Goal: Information Seeking & Learning: Learn about a topic

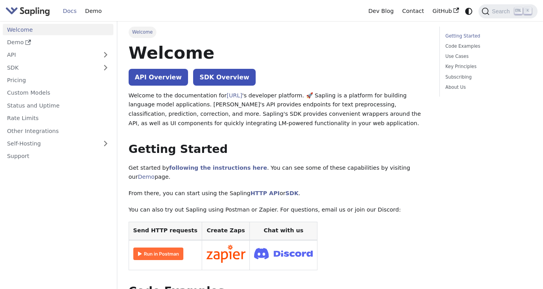
click at [463, 37] on link "Getting Started" at bounding box center [487, 35] width 84 height 7
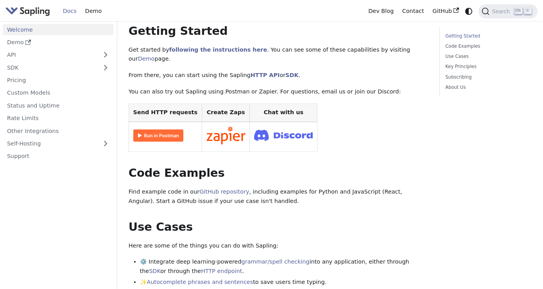
click at [456, 35] on link "Getting Started" at bounding box center [487, 35] width 84 height 7
click at [460, 47] on link "Code Examples" at bounding box center [487, 46] width 84 height 7
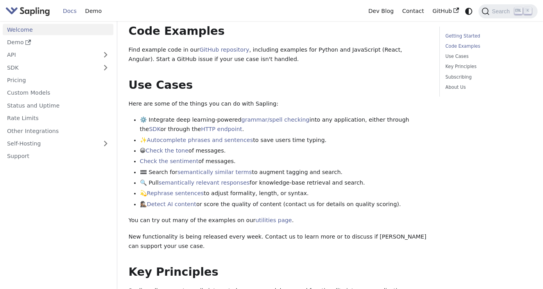
click at [465, 36] on link "Getting Started" at bounding box center [487, 35] width 84 height 7
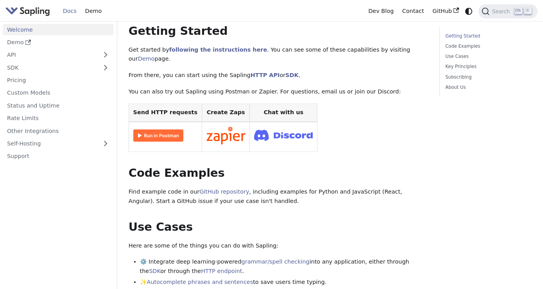
click at [35, 29] on link "Welcome" at bounding box center [58, 29] width 111 height 11
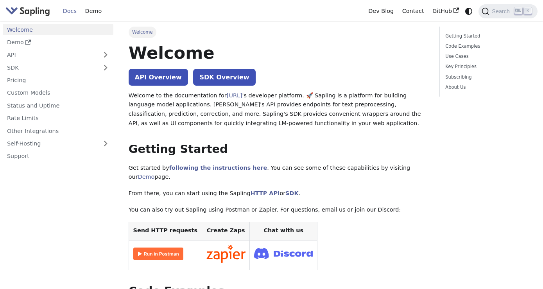
click at [70, 11] on link "Docs" at bounding box center [70, 11] width 22 height 12
click at [151, 76] on link "API Overview" at bounding box center [158, 77] width 59 height 17
click at [29, 11] on img "Main" at bounding box center [27, 10] width 45 height 11
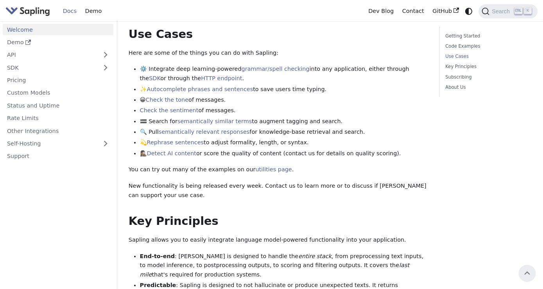
scroll to position [245, 0]
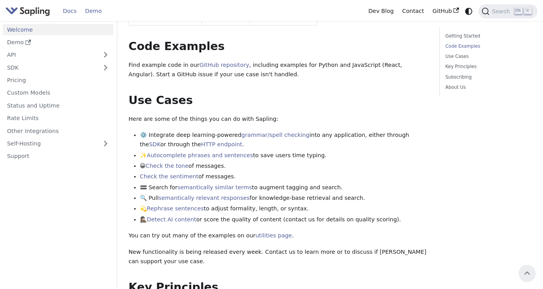
click at [93, 13] on link "Demo" at bounding box center [93, 11] width 25 height 12
click at [461, 38] on link "Getting Started" at bounding box center [487, 35] width 84 height 7
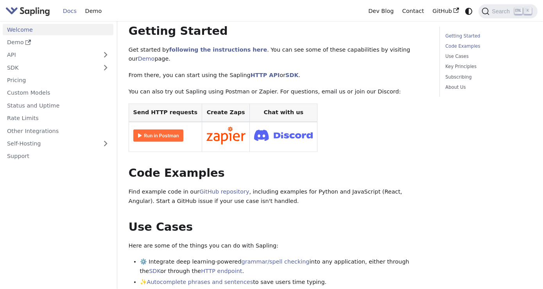
click at [463, 48] on link "Code Examples" at bounding box center [487, 46] width 84 height 7
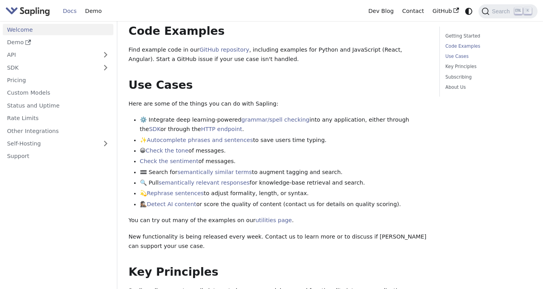
click at [459, 57] on link "Use Cases" at bounding box center [487, 56] width 84 height 7
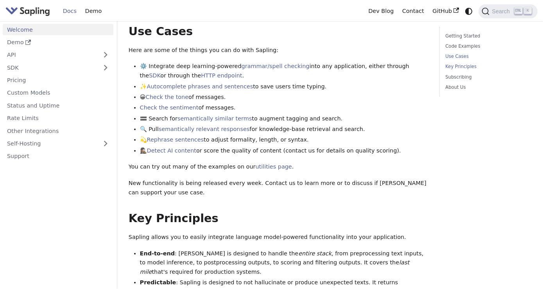
click at [459, 68] on link "Key Principles" at bounding box center [487, 66] width 84 height 7
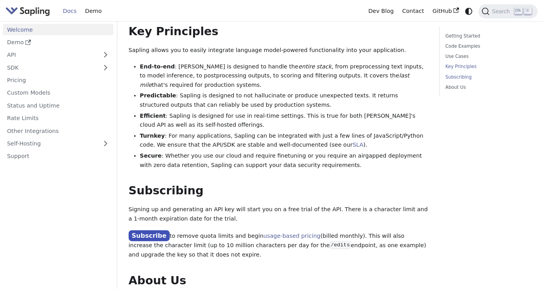
click at [459, 75] on link "Subscribing" at bounding box center [487, 77] width 84 height 7
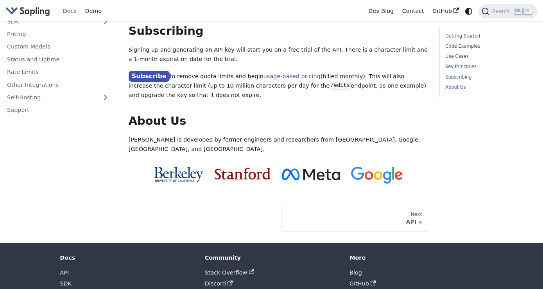
click at [457, 87] on link "About Us" at bounding box center [487, 87] width 84 height 7
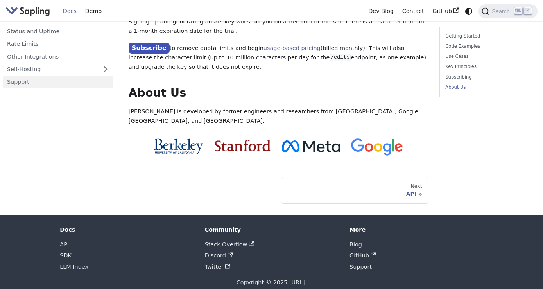
click at [22, 76] on link "Support" at bounding box center [58, 81] width 111 height 11
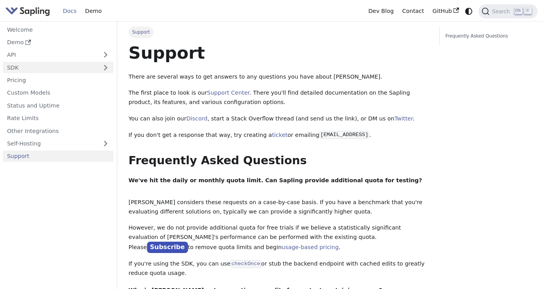
click at [17, 70] on link "SDK" at bounding box center [50, 67] width 95 height 11
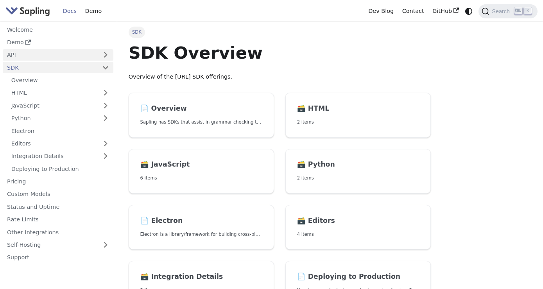
click at [19, 57] on link "API" at bounding box center [50, 54] width 95 height 11
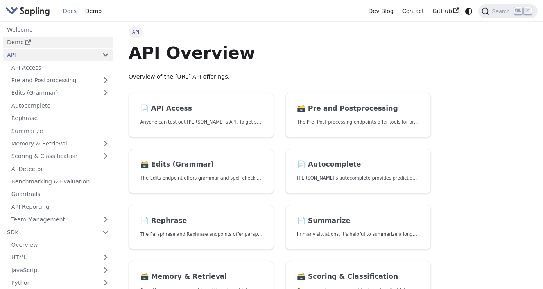
click at [27, 43] on icon "Docs sidebar" at bounding box center [27, 41] width 5 height 5
click at [16, 30] on link "Welcome" at bounding box center [58, 29] width 111 height 11
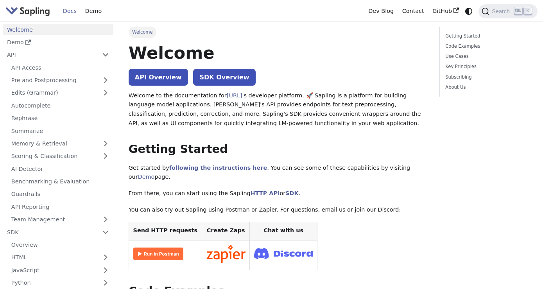
click at [39, 11] on img "Main" at bounding box center [27, 10] width 45 height 11
click at [385, 9] on link "Dev Blog" at bounding box center [381, 11] width 34 height 12
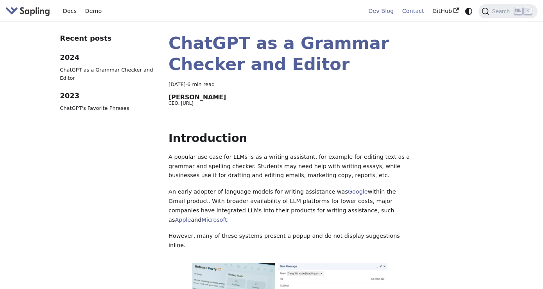
click at [412, 11] on link "Contact" at bounding box center [413, 11] width 30 height 12
click at [391, 13] on link "Dev Blog" at bounding box center [381, 11] width 34 height 12
click at [68, 12] on link "Docs" at bounding box center [70, 11] width 22 height 12
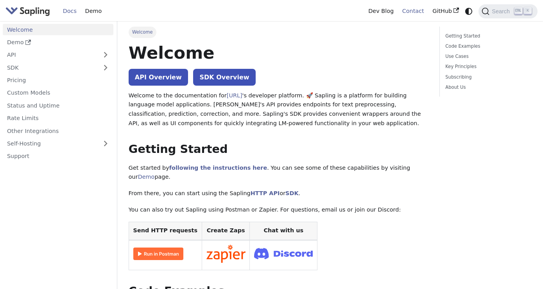
click at [420, 13] on link "Contact" at bounding box center [413, 11] width 30 height 12
click at [386, 13] on link "Dev Blog" at bounding box center [381, 11] width 34 height 12
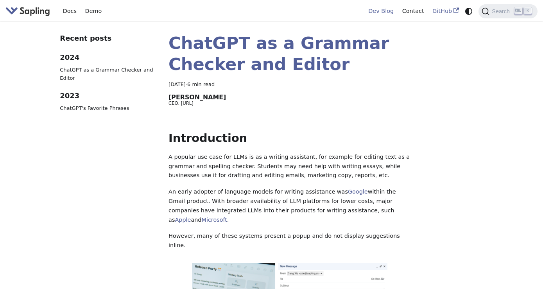
click at [446, 11] on link "GitHub" at bounding box center [445, 11] width 35 height 12
click at [467, 10] on icon "Switch between dark and light mode (currently system mode)" at bounding box center [468, 11] width 7 height 7
click at [68, 11] on link "Docs" at bounding box center [70, 11] width 22 height 12
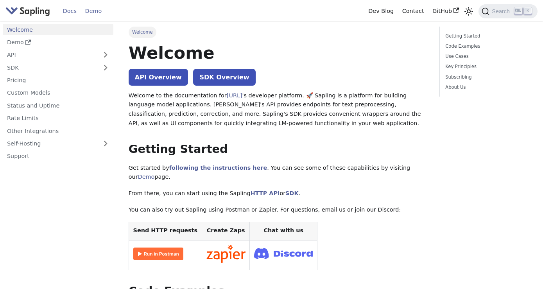
click at [94, 12] on link "Demo" at bounding box center [93, 11] width 25 height 12
click at [458, 36] on link "Getting Started" at bounding box center [487, 35] width 84 height 7
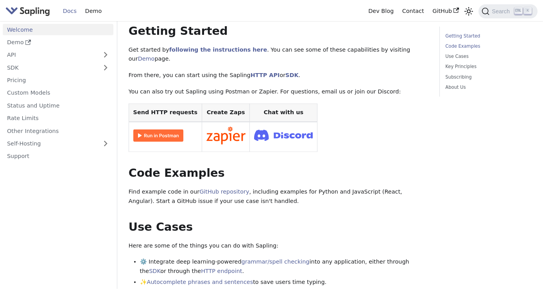
click at [460, 47] on link "Code Examples" at bounding box center [487, 46] width 84 height 7
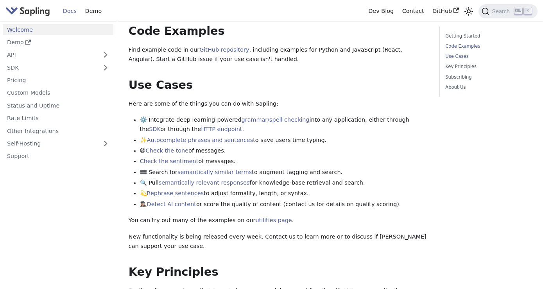
click at [460, 56] on link "Use Cases" at bounding box center [487, 56] width 84 height 7
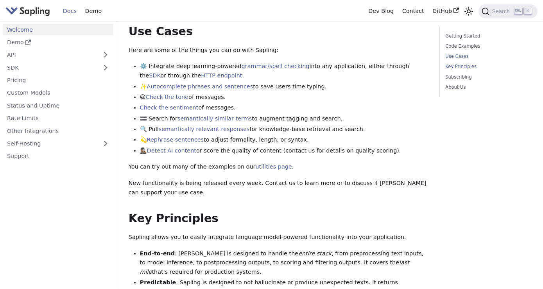
click at [459, 65] on link "Key Principles" at bounding box center [487, 66] width 84 height 7
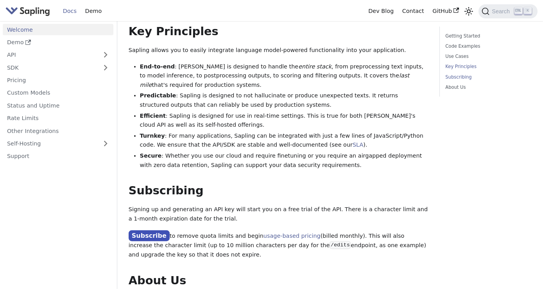
click at [452, 77] on link "Subscribing" at bounding box center [487, 77] width 84 height 7
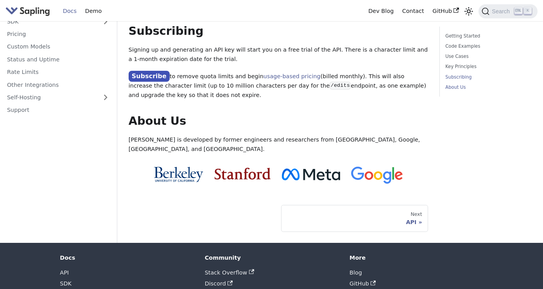
click at [461, 88] on link "About Us" at bounding box center [487, 87] width 84 height 7
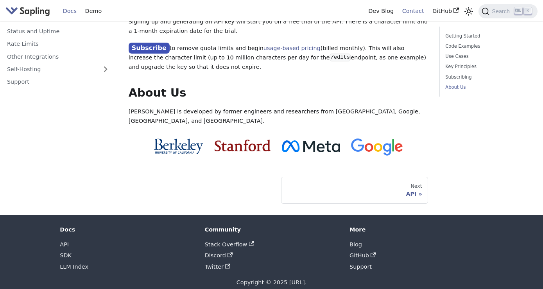
click at [419, 11] on link "Contact" at bounding box center [413, 11] width 30 height 12
click at [379, 11] on link "Dev Blog" at bounding box center [381, 11] width 34 height 12
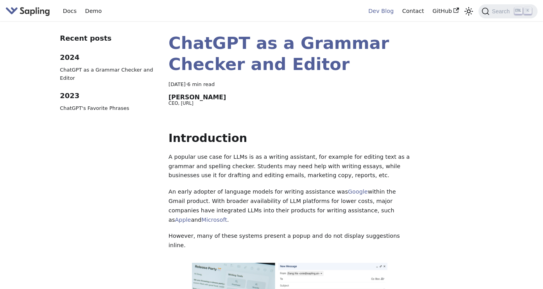
click at [38, 12] on img "Main" at bounding box center [27, 10] width 45 height 11
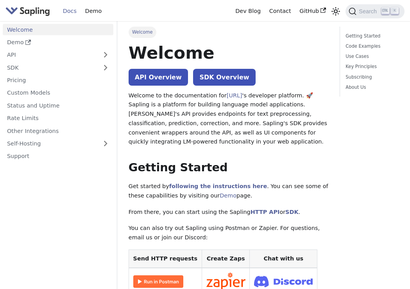
click at [36, 13] on img "Main" at bounding box center [27, 10] width 45 height 11
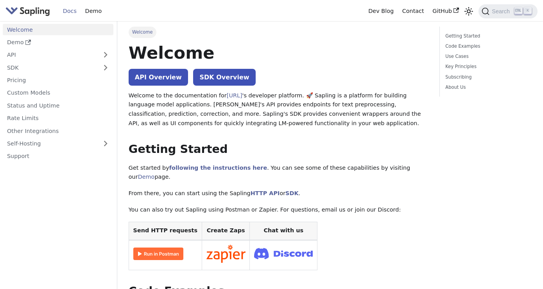
click at [308, 98] on p "Welcome to the documentation for [URL] 's developer platform. 🚀 Sapling is a pl…" at bounding box center [279, 109] width 300 height 37
click at [384, 14] on link "Dev Blog" at bounding box center [381, 11] width 34 height 12
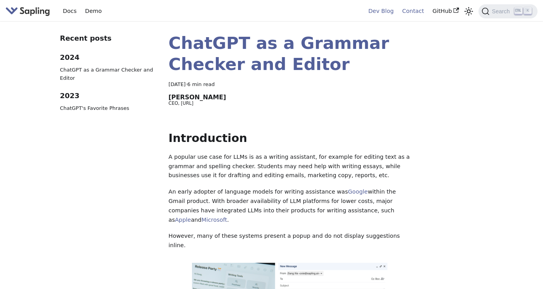
click at [409, 14] on link "Contact" at bounding box center [413, 11] width 30 height 12
click at [68, 12] on link "Docs" at bounding box center [70, 11] width 22 height 12
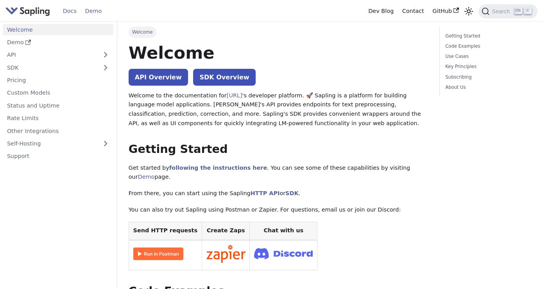
click at [93, 13] on link "Demo" at bounding box center [93, 11] width 25 height 12
click at [111, 54] on button "Expand sidebar category 'API'" at bounding box center [106, 54] width 16 height 11
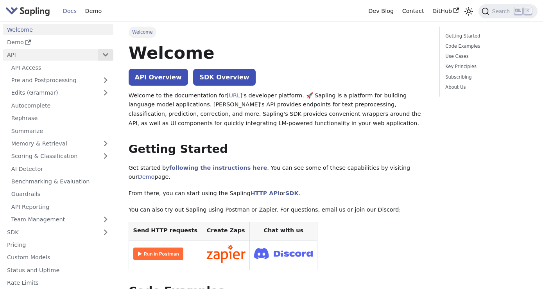
click at [111, 54] on button "Collapse sidebar category 'API'" at bounding box center [106, 54] width 16 height 11
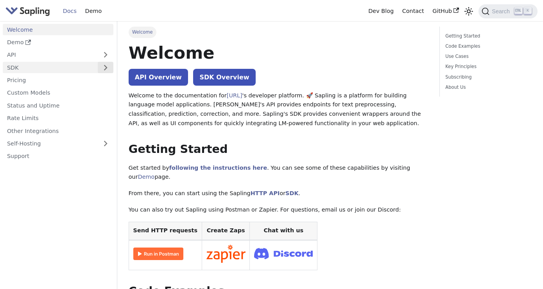
click at [105, 68] on button "Expand sidebar category 'SDK'" at bounding box center [106, 67] width 16 height 11
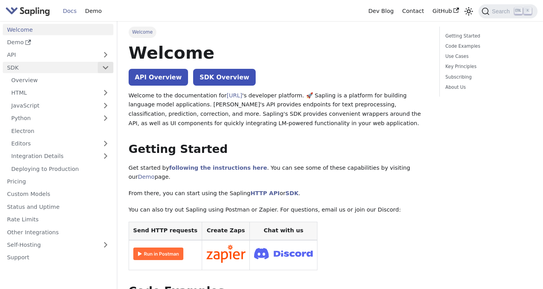
click at [105, 68] on button "Collapse sidebar category 'SDK'" at bounding box center [106, 67] width 16 height 11
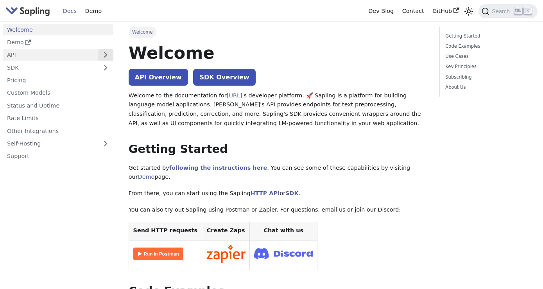
click at [109, 54] on button "Expand sidebar category 'API'" at bounding box center [106, 54] width 16 height 11
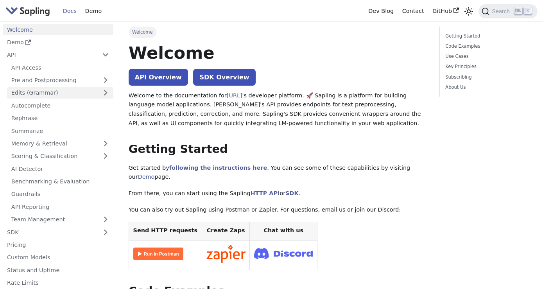
click at [37, 92] on link "Edits (Grammar)" at bounding box center [60, 92] width 106 height 11
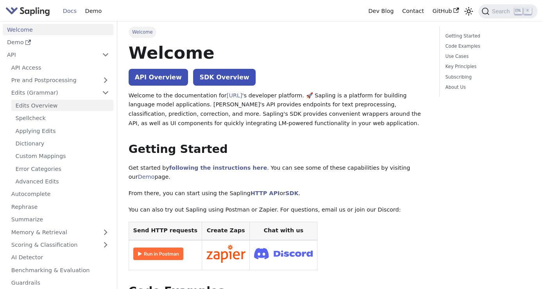
click at [46, 106] on link "Edits Overview" at bounding box center [62, 105] width 102 height 11
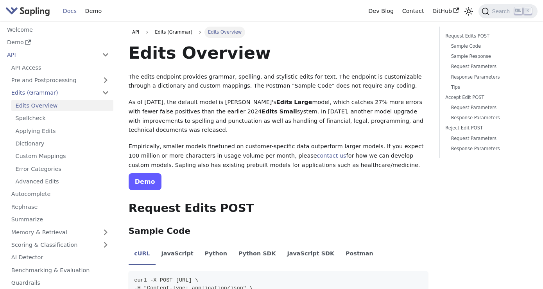
click at [138, 179] on link "Demo" at bounding box center [145, 181] width 33 height 17
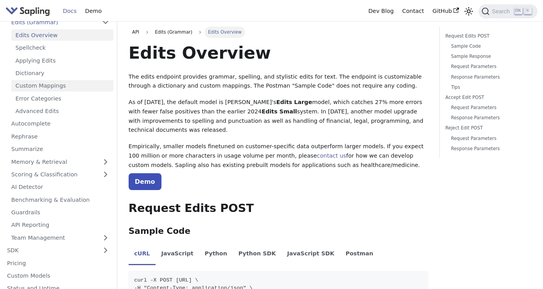
scroll to position [89, 0]
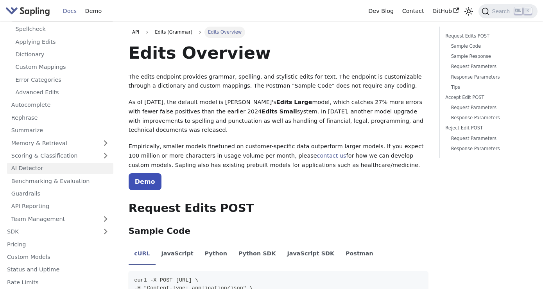
click at [31, 167] on link "AI Detector" at bounding box center [60, 168] width 106 height 11
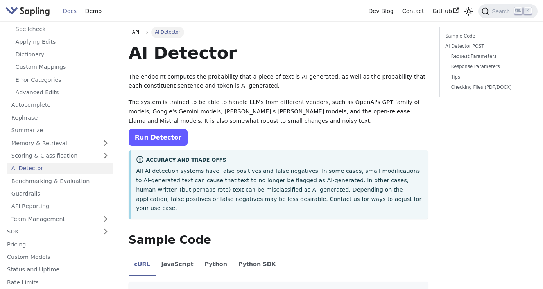
click at [153, 138] on link "Run Detector" at bounding box center [158, 137] width 59 height 17
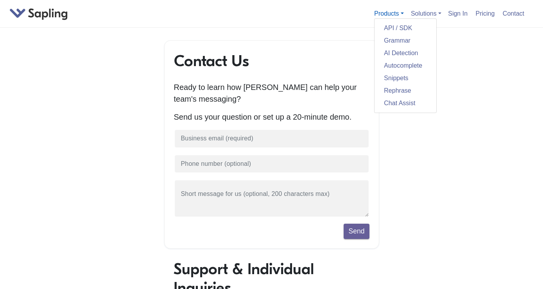
click at [402, 15] on link "Products" at bounding box center [388, 13] width 29 height 7
click at [398, 56] on link "AI Detection" at bounding box center [406, 53] width 62 height 13
